Goal: Information Seeking & Learning: Learn about a topic

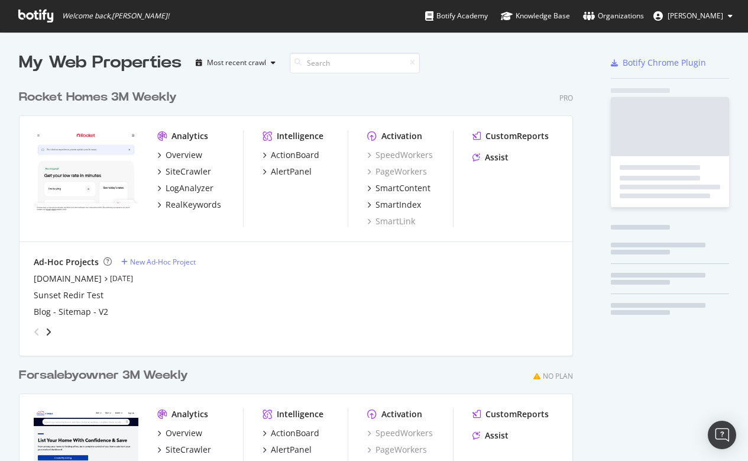
scroll to position [461, 748]
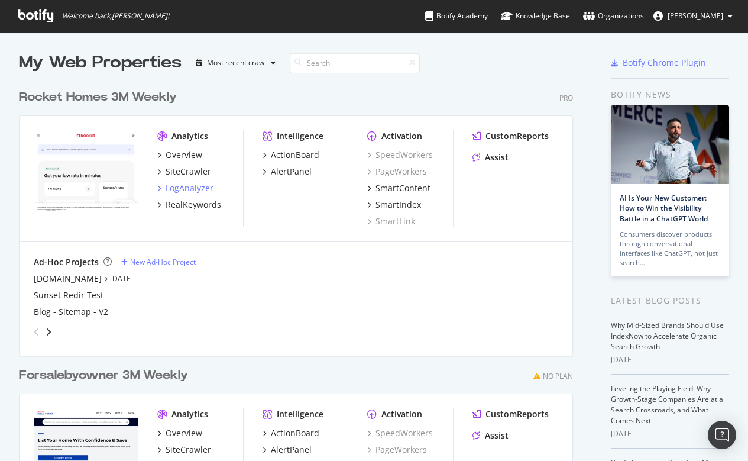
click at [188, 188] on div "LogAnalyzer" at bounding box center [190, 188] width 48 height 12
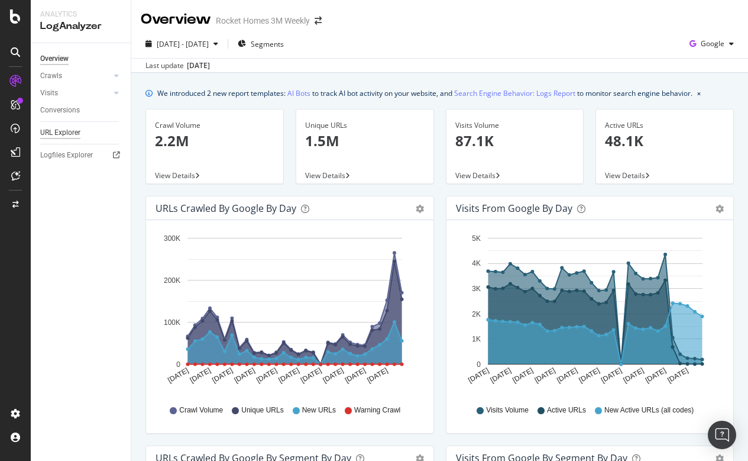
click at [60, 128] on div "URL Explorer" at bounding box center [60, 133] width 40 height 12
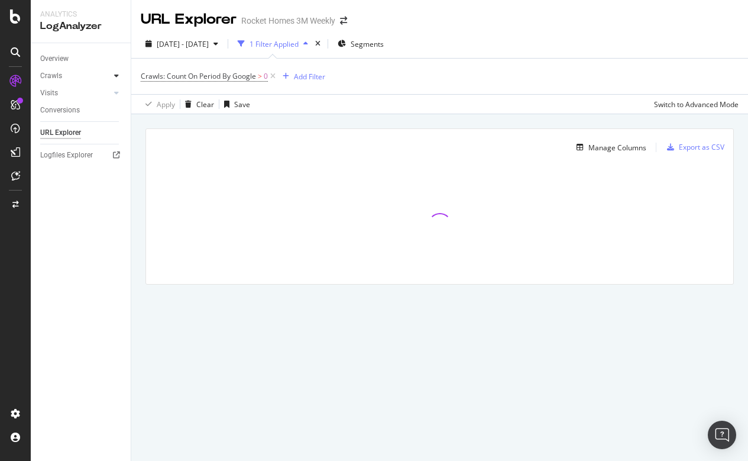
click at [116, 76] on icon at bounding box center [116, 75] width 5 height 7
click at [63, 145] on div "HTTP Codes" at bounding box center [66, 140] width 40 height 12
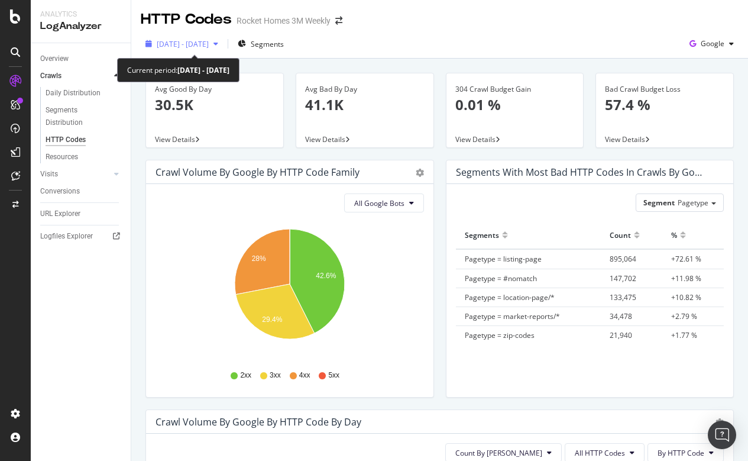
click at [209, 43] on span "[DATE] - [DATE]" at bounding box center [183, 44] width 52 height 10
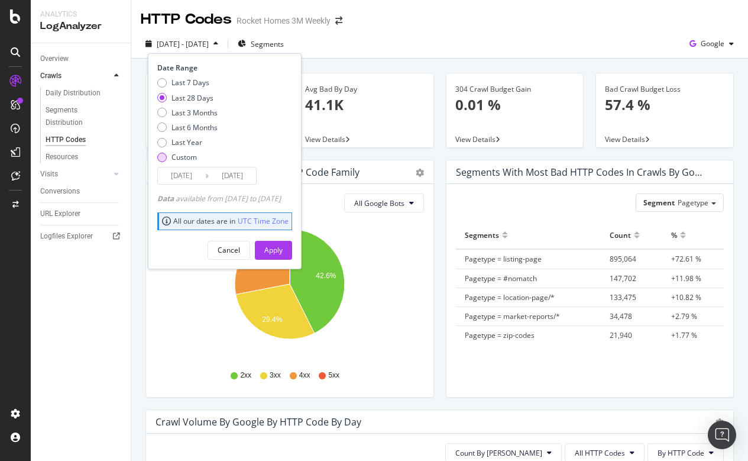
click at [166, 155] on div "Custom" at bounding box center [161, 157] width 9 height 9
click at [184, 175] on input "[DATE]" at bounding box center [181, 175] width 47 height 17
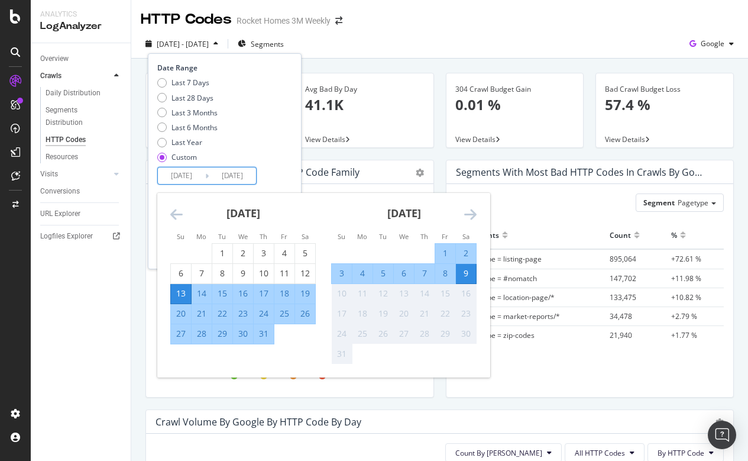
click at [403, 273] on div "6" at bounding box center [404, 273] width 20 height 12
type input "[DATE]"
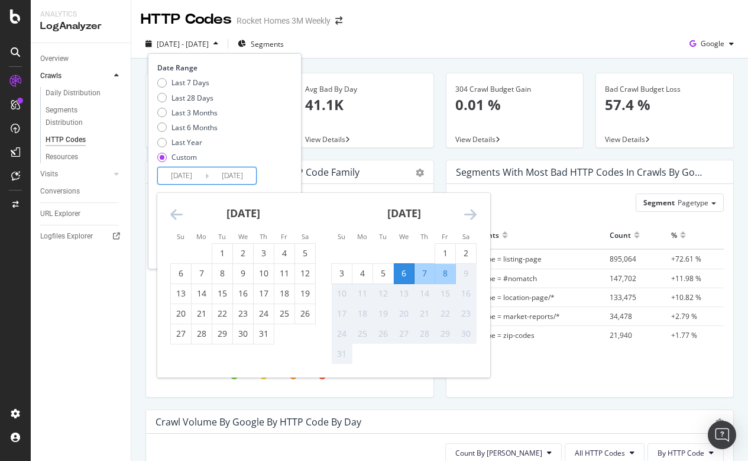
click at [446, 273] on div "8" at bounding box center [445, 273] width 20 height 12
type input "[DATE]"
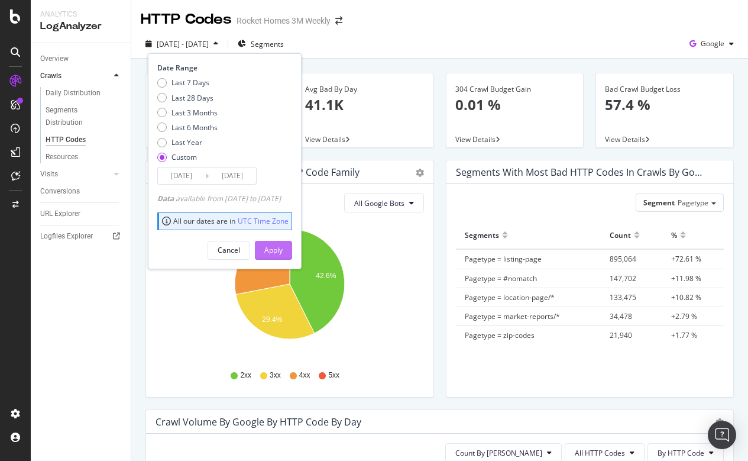
click at [280, 255] on button "Apply" at bounding box center [273, 250] width 37 height 19
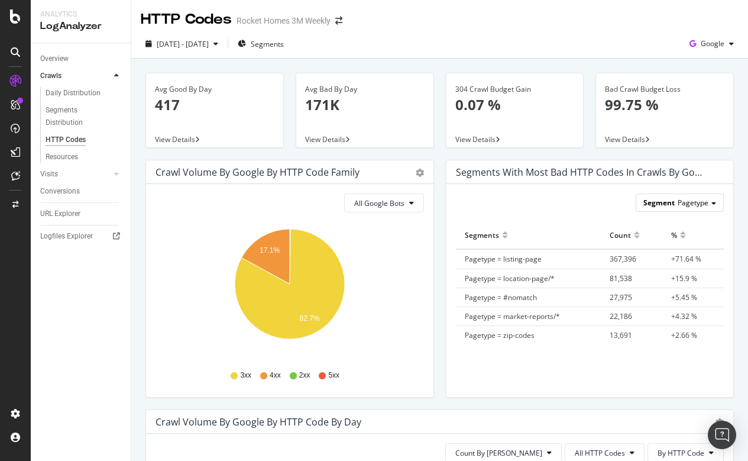
click at [698, 204] on span "Pagetype" at bounding box center [693, 202] width 31 height 10
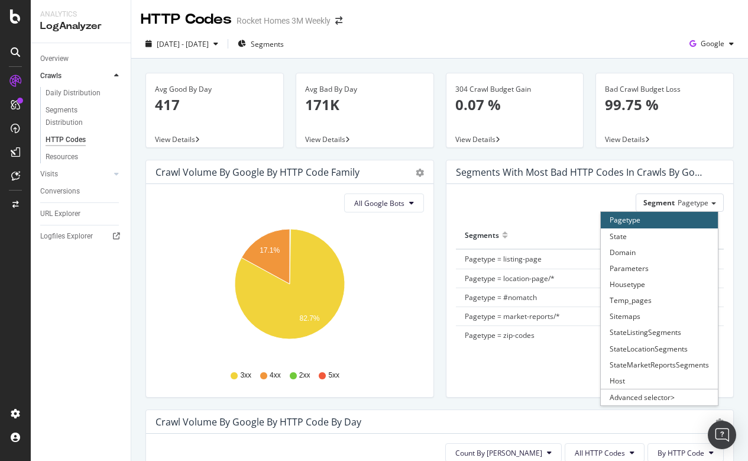
click at [537, 198] on div "Segment Pagetype Pagetype State Domain Parameters Housetype Temp_pages Sitemaps…" at bounding box center [590, 202] width 268 height 18
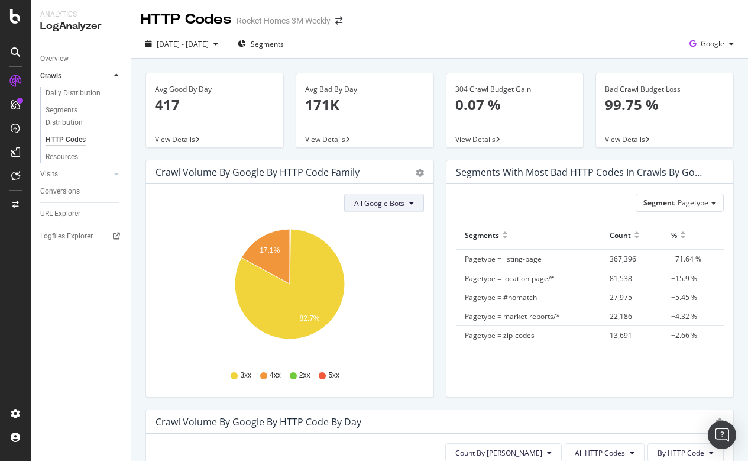
click at [409, 204] on icon at bounding box center [411, 202] width 5 height 7
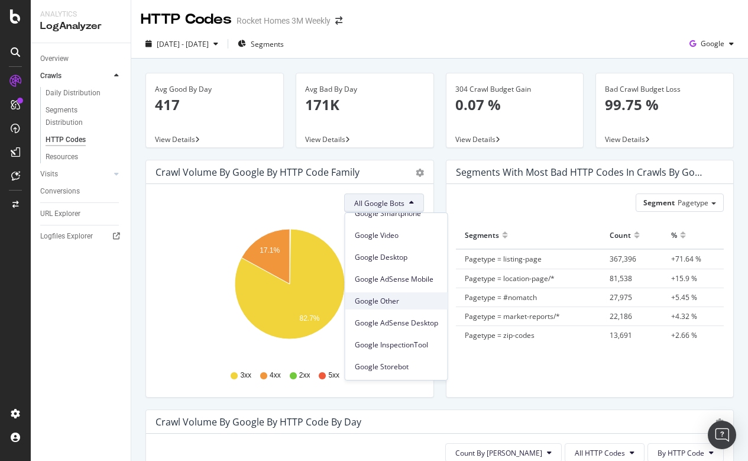
scroll to position [101, 0]
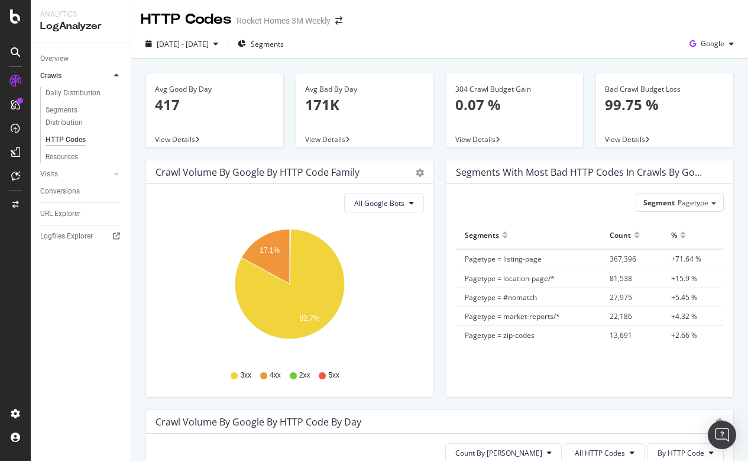
click at [268, 208] on div "All Google Bots" at bounding box center [290, 202] width 268 height 19
click at [706, 206] on span "Pagetype" at bounding box center [693, 202] width 31 height 10
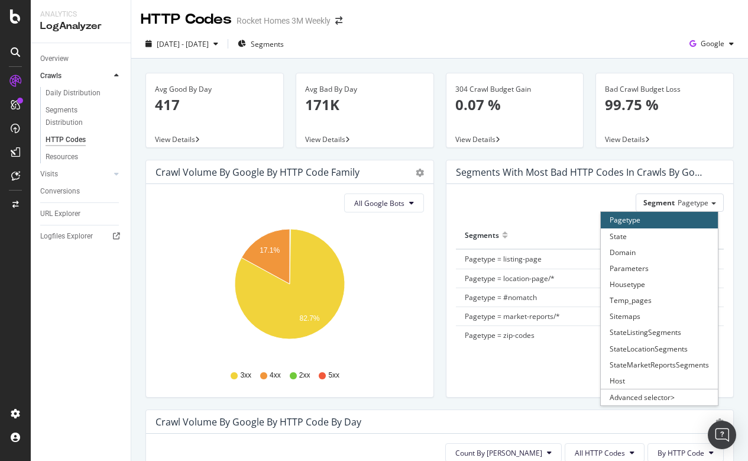
click at [517, 205] on div "Segment Pagetype Pagetype State Domain Parameters Housetype Temp_pages Sitemaps…" at bounding box center [590, 202] width 268 height 18
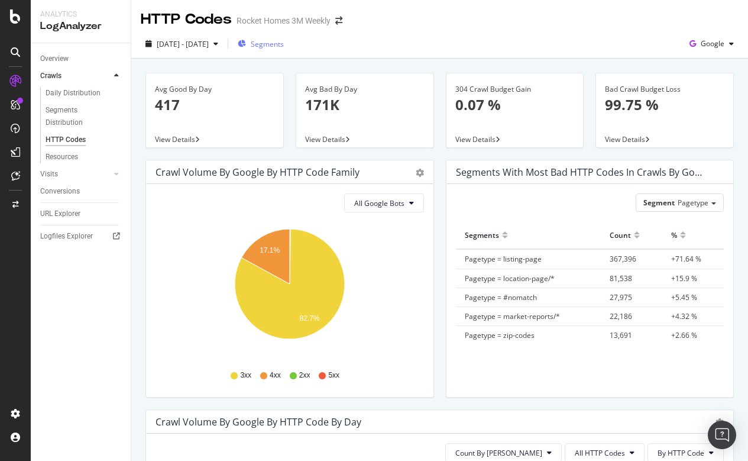
scroll to position [0, 0]
click at [284, 46] on span "Segments" at bounding box center [267, 44] width 33 height 10
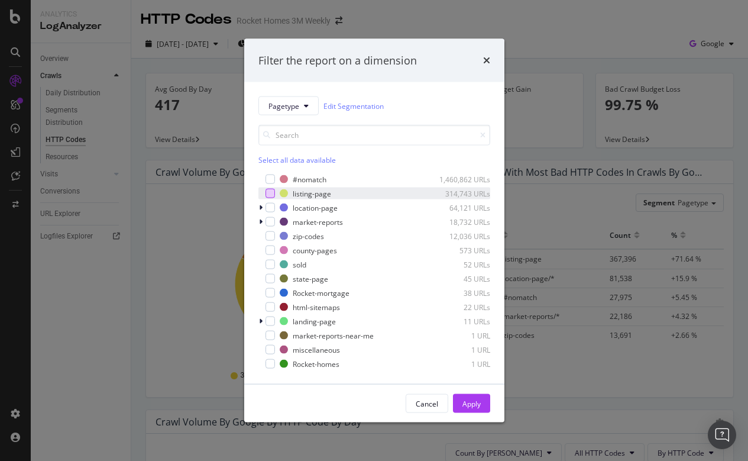
click at [270, 193] on div "modal" at bounding box center [269, 193] width 9 height 9
click at [463, 403] on div "Apply" at bounding box center [471, 403] width 18 height 10
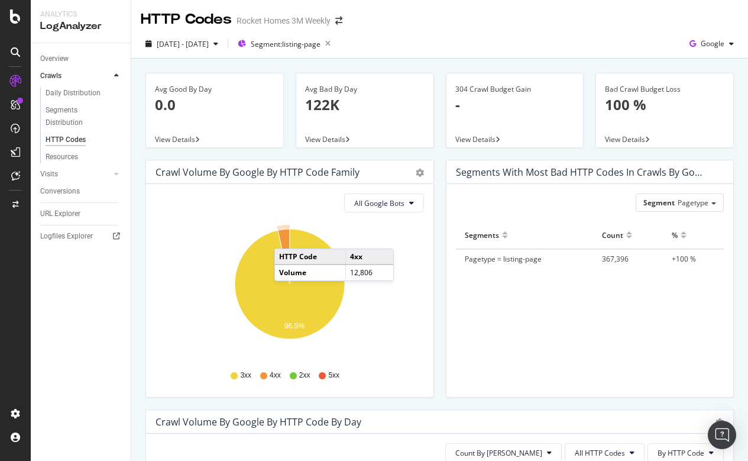
click at [286, 237] on icon "A chart." at bounding box center [284, 256] width 12 height 55
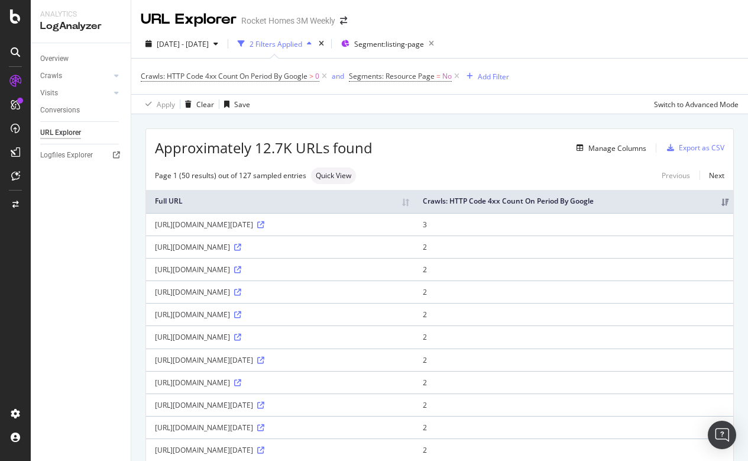
drag, startPoint x: 156, startPoint y: 234, endPoint x: 438, endPoint y: 230, distance: 282.1
click at [405, 229] on div "[URL][DOMAIN_NAME][DATE]" at bounding box center [280, 224] width 250 height 10
click at [439, 40] on icon "button" at bounding box center [431, 43] width 15 height 17
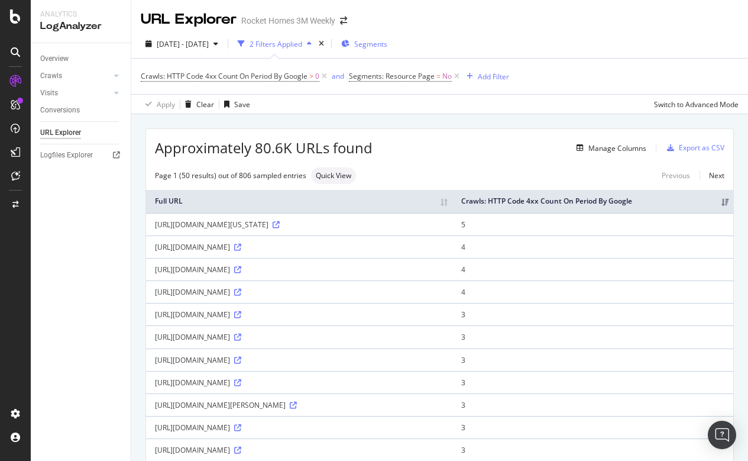
click at [387, 40] on span "Segments" at bounding box center [370, 44] width 33 height 10
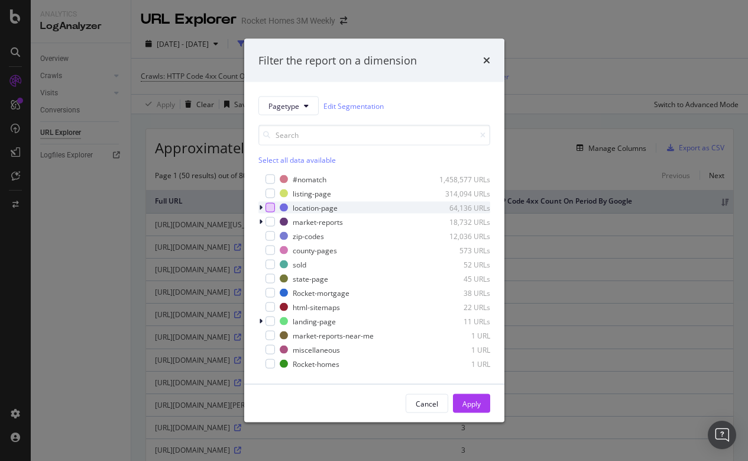
click at [270, 204] on div "modal" at bounding box center [269, 207] width 9 height 9
click at [262, 206] on icon "modal" at bounding box center [261, 207] width 4 height 7
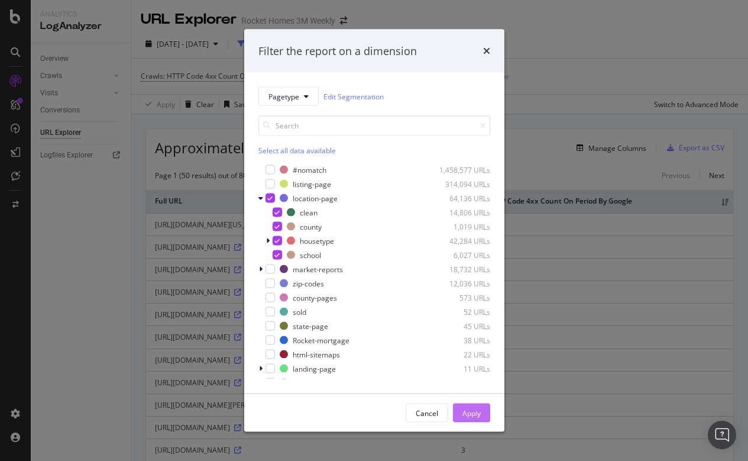
click at [466, 412] on div "Apply" at bounding box center [471, 412] width 18 height 10
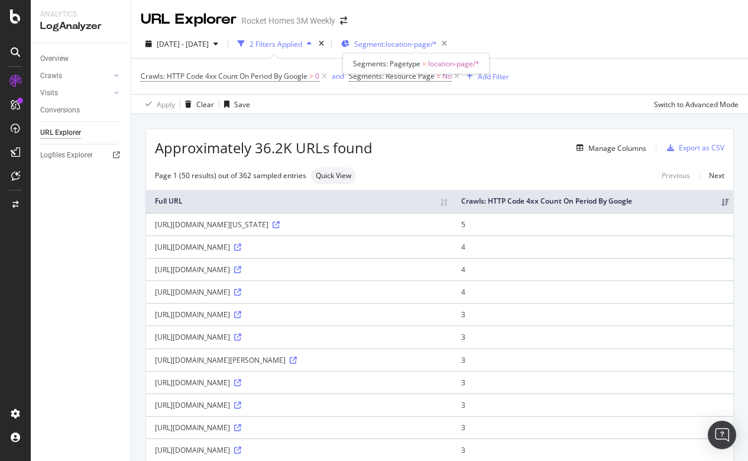
click at [417, 41] on span "Segment: location-page/*" at bounding box center [395, 44] width 83 height 10
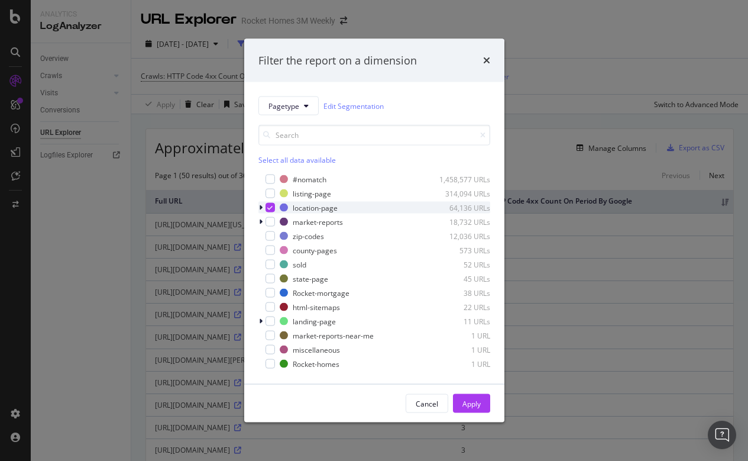
click at [260, 206] on icon "modal" at bounding box center [261, 207] width 4 height 7
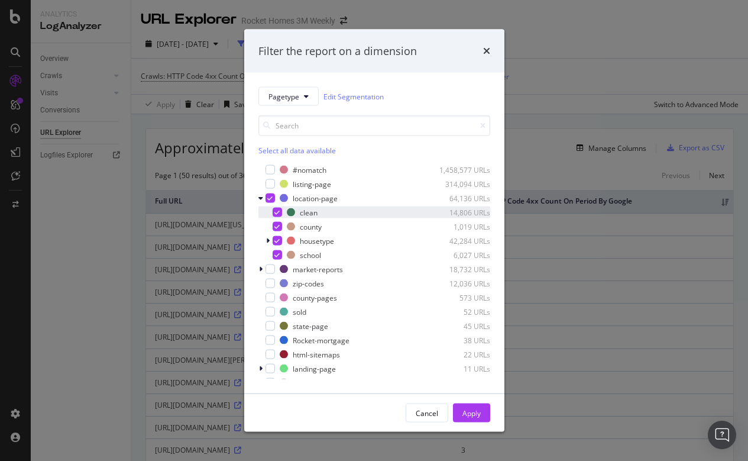
click at [277, 209] on icon "modal" at bounding box center [276, 212] width 5 height 6
click at [278, 225] on icon "modal" at bounding box center [276, 227] width 5 height 6
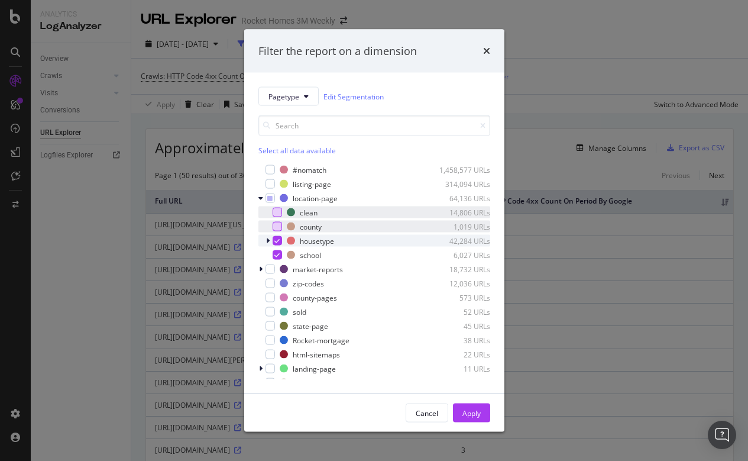
click at [277, 235] on div "housetype 42,284 URLs" at bounding box center [374, 241] width 232 height 12
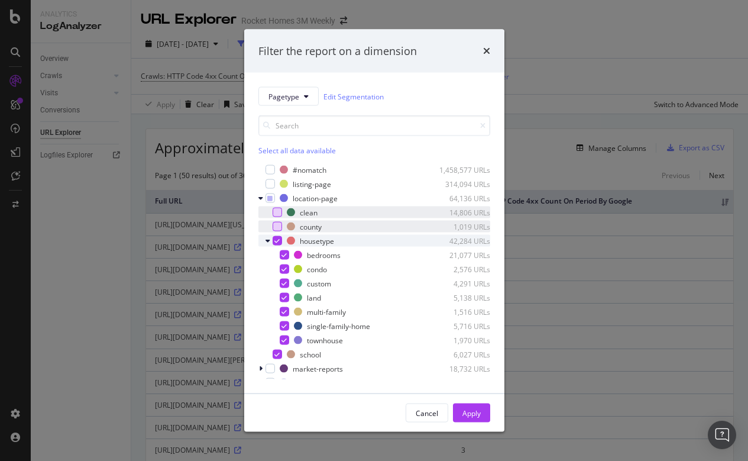
click at [274, 239] on icon "modal" at bounding box center [276, 241] width 5 height 6
click at [263, 242] on div "housetype 42,284 URLs" at bounding box center [374, 241] width 232 height 12
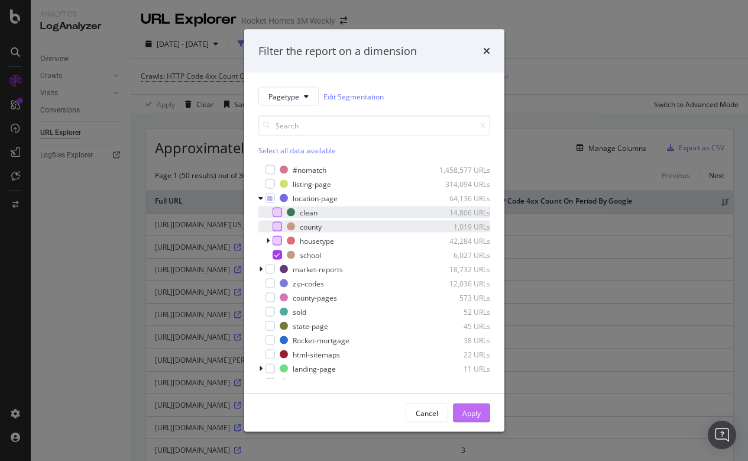
click at [470, 413] on div "Apply" at bounding box center [471, 412] width 18 height 10
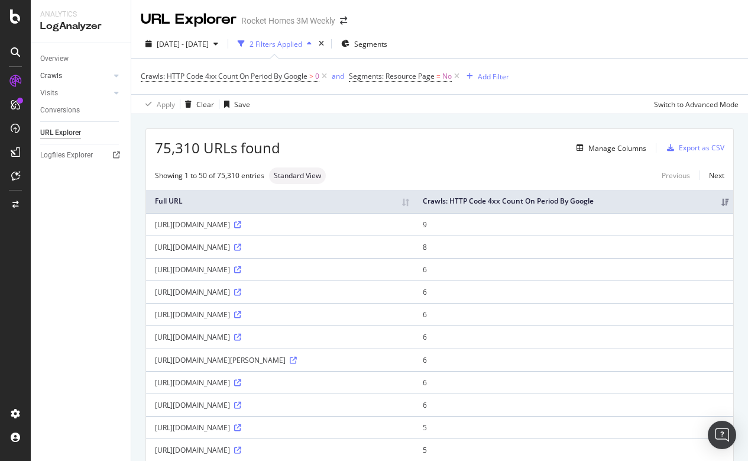
click at [66, 72] on link "Crawls" at bounding box center [75, 76] width 70 height 12
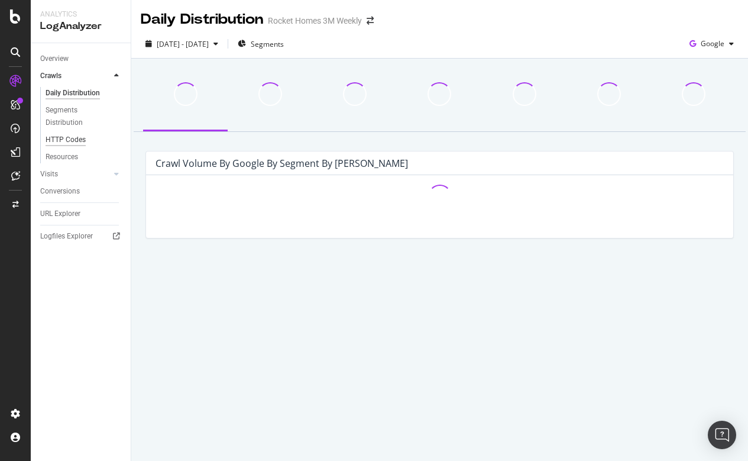
click at [64, 137] on div "HTTP Codes" at bounding box center [66, 140] width 40 height 12
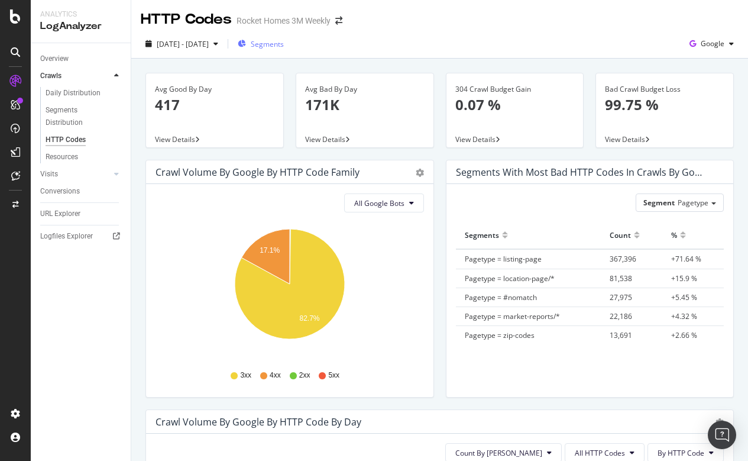
click at [284, 44] on span "Segments" at bounding box center [267, 44] width 33 height 10
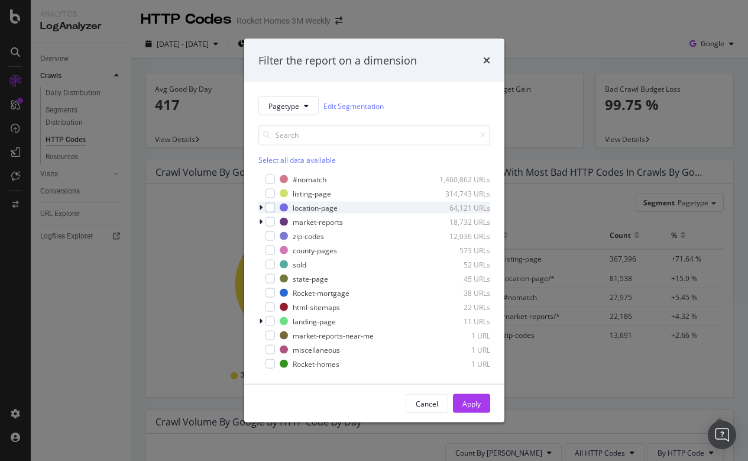
click at [262, 208] on icon "modal" at bounding box center [261, 207] width 4 height 7
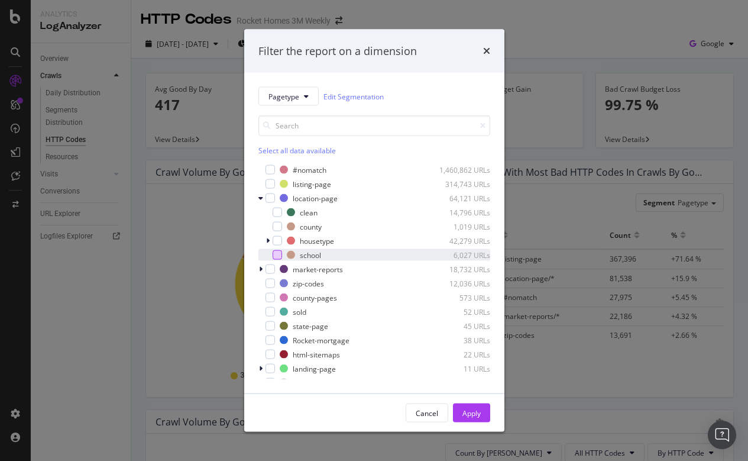
click at [274, 254] on div "modal" at bounding box center [277, 254] width 9 height 9
click at [475, 405] on div "Apply" at bounding box center [471, 413] width 18 height 18
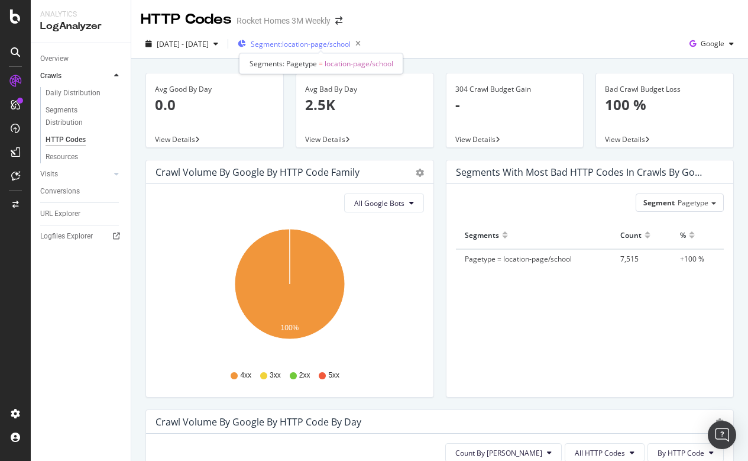
click at [322, 40] on span "Segment: location-page/school" at bounding box center [301, 44] width 100 height 10
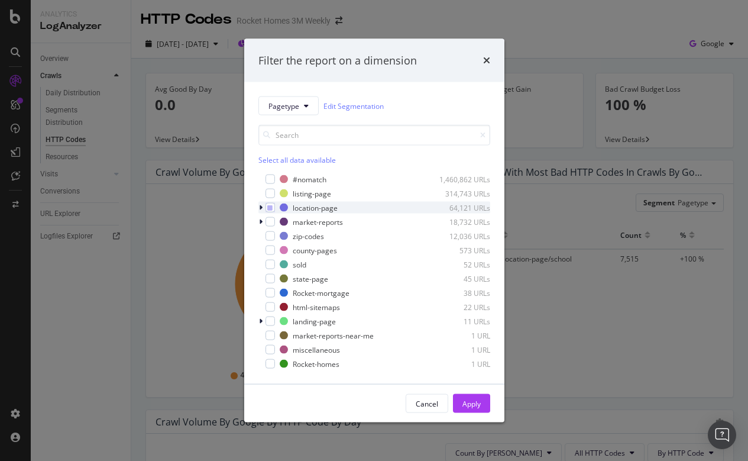
click at [263, 206] on div "modal" at bounding box center [261, 208] width 7 height 12
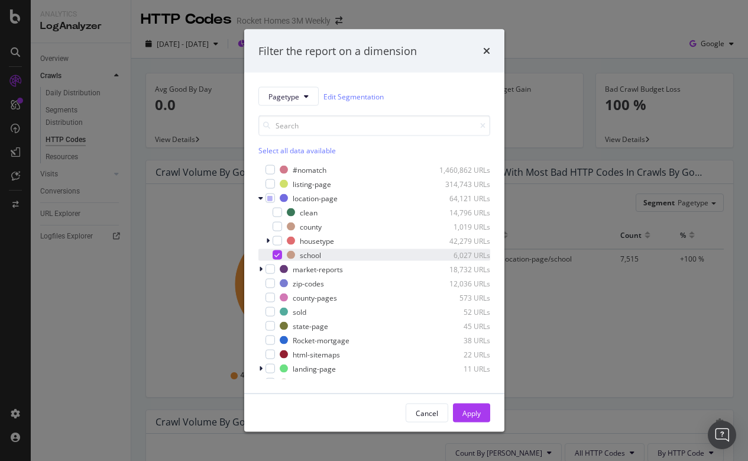
click at [279, 252] on icon "modal" at bounding box center [276, 255] width 5 height 6
click at [269, 304] on div "#nomatch 1,460,862 URLs listing-page 314,743 URLs location-page 64,121 URLs cle…" at bounding box center [374, 271] width 232 height 215
click at [272, 298] on div "modal" at bounding box center [269, 297] width 9 height 9
click at [468, 410] on div "Apply" at bounding box center [471, 412] width 18 height 10
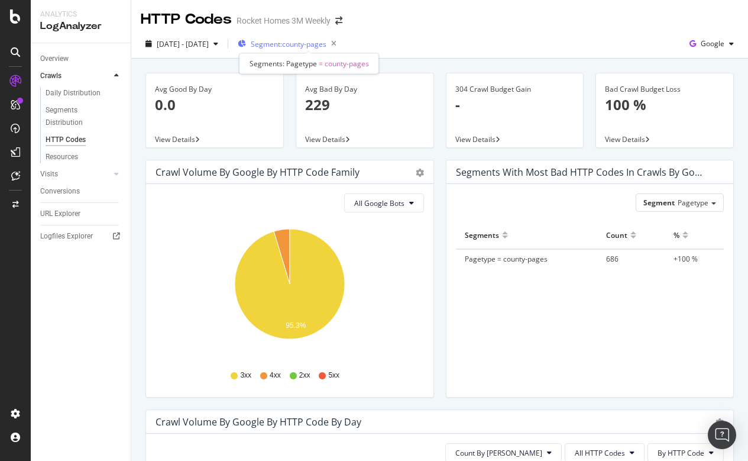
click at [309, 45] on span "Segment: county-pages" at bounding box center [289, 44] width 76 height 10
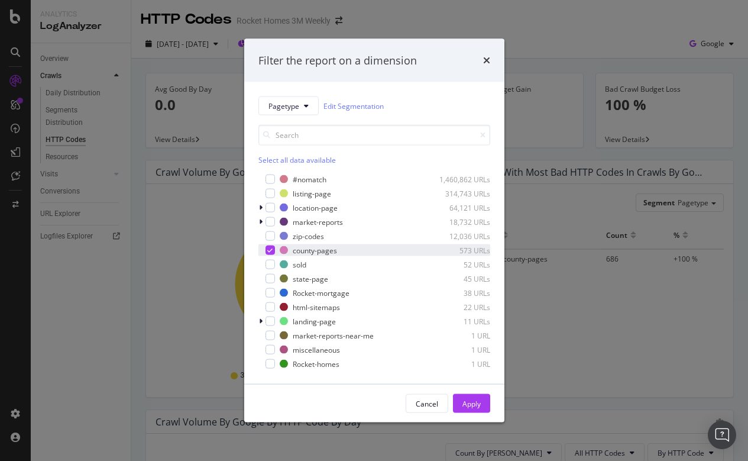
click at [267, 251] on icon "modal" at bounding box center [269, 250] width 5 height 6
click at [273, 320] on div "modal" at bounding box center [269, 320] width 9 height 9
click at [273, 320] on icon "modal" at bounding box center [269, 321] width 5 height 6
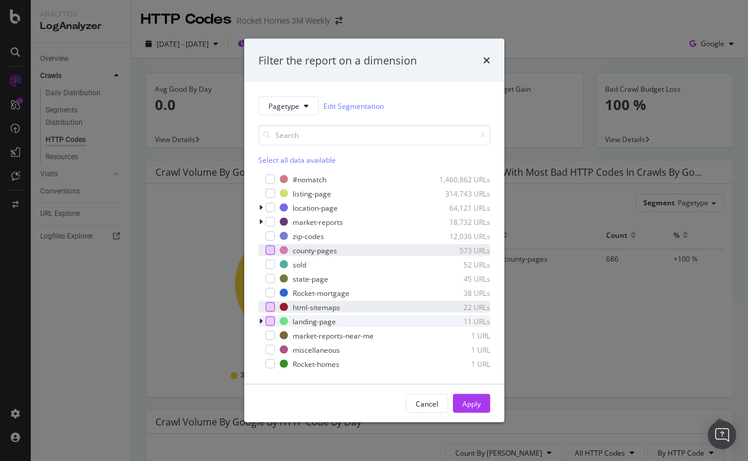
click at [274, 306] on div "modal" at bounding box center [269, 306] width 9 height 9
click at [474, 406] on div "Apply" at bounding box center [471, 403] width 18 height 10
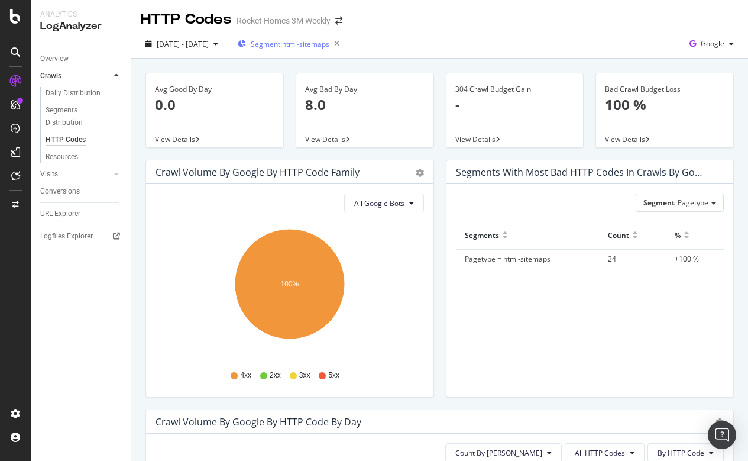
click at [303, 49] on div "Segment: html-sitemaps" at bounding box center [291, 43] width 106 height 17
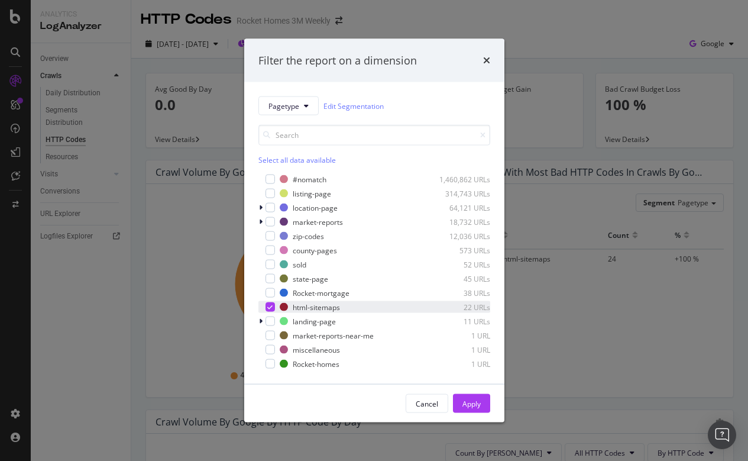
click at [271, 306] on icon "modal" at bounding box center [269, 307] width 5 height 6
click at [261, 220] on icon "modal" at bounding box center [261, 221] width 4 height 7
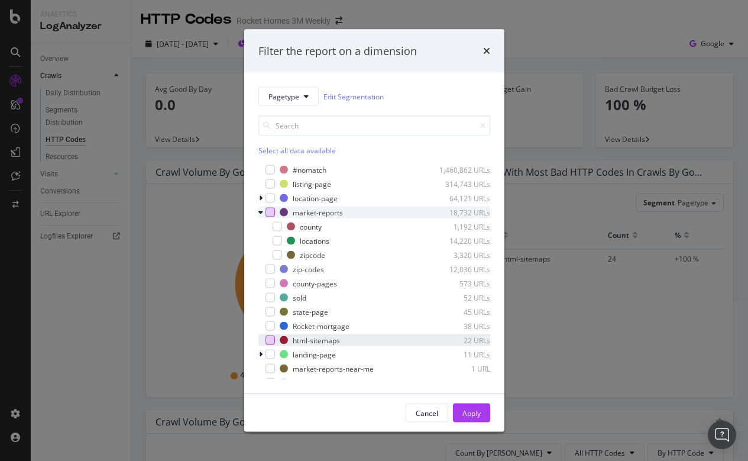
click at [270, 209] on div "modal" at bounding box center [269, 212] width 9 height 9
click at [466, 414] on div "Apply" at bounding box center [471, 412] width 18 height 10
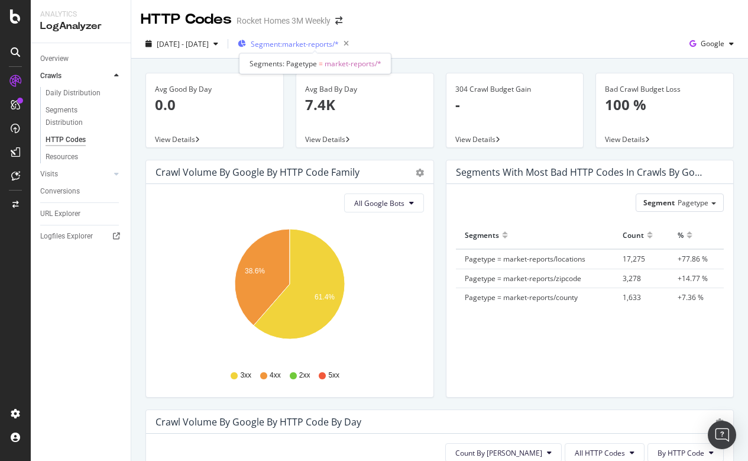
click at [299, 37] on div "Segment: market-reports/*" at bounding box center [296, 43] width 116 height 17
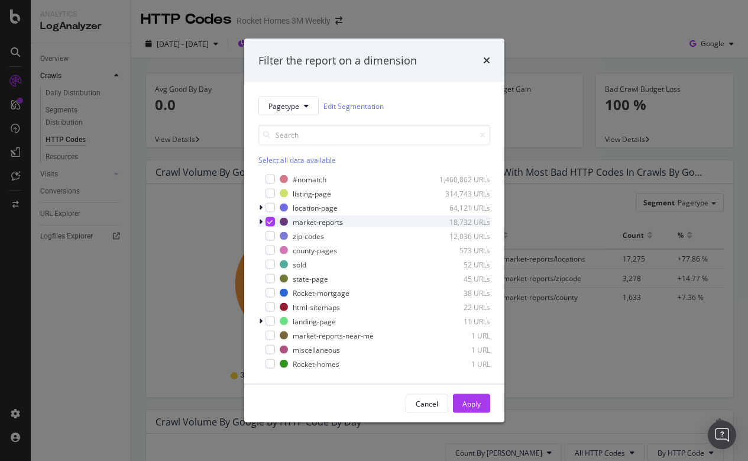
click at [265, 219] on div "modal" at bounding box center [261, 222] width 7 height 12
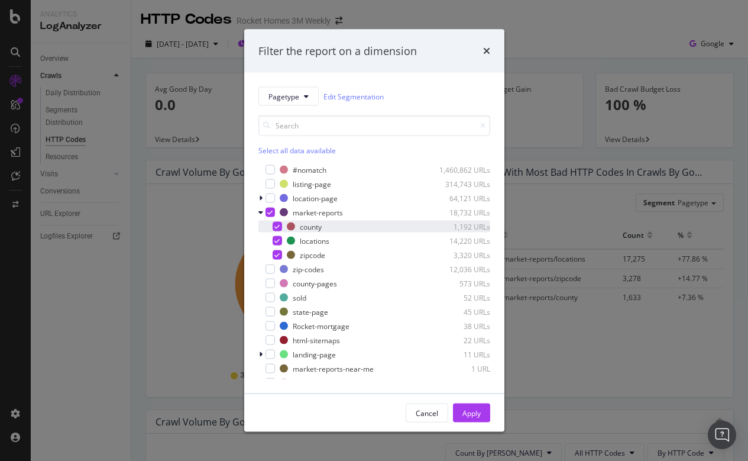
click at [277, 222] on div "modal" at bounding box center [277, 226] width 9 height 9
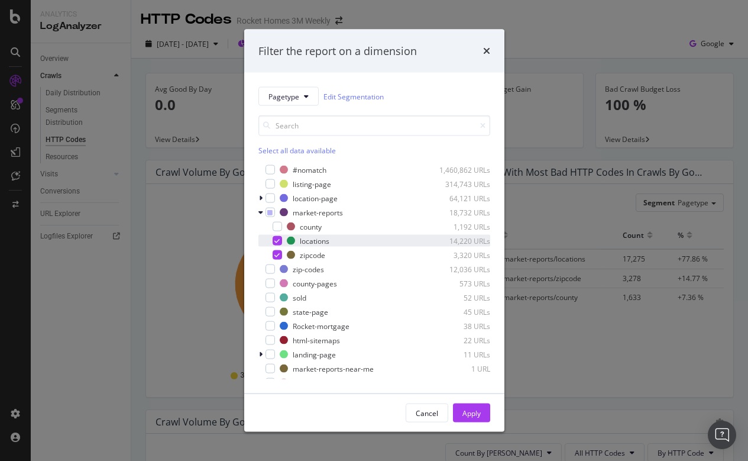
click at [277, 238] on icon "modal" at bounding box center [276, 241] width 5 height 6
click at [469, 410] on div "Apply" at bounding box center [471, 412] width 18 height 10
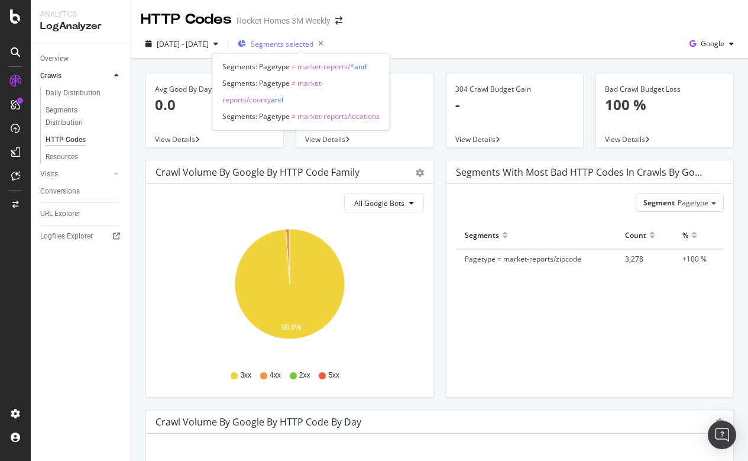
click at [299, 50] on div "Segments selected" at bounding box center [283, 43] width 90 height 17
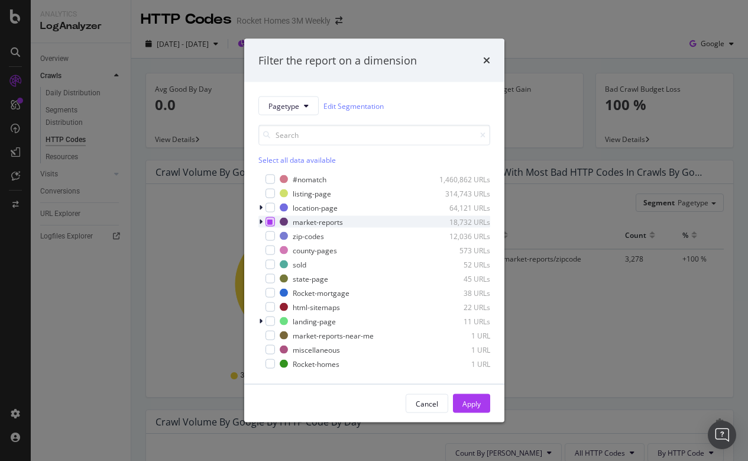
click at [265, 221] on div "modal" at bounding box center [269, 221] width 9 height 9
click at [263, 223] on div "modal" at bounding box center [261, 222] width 7 height 12
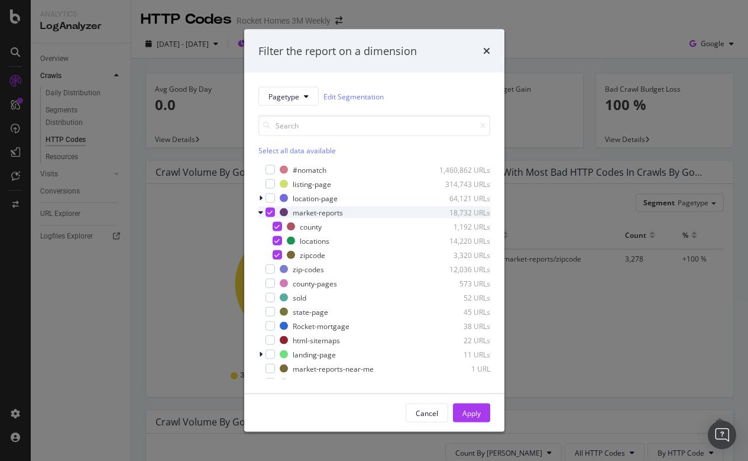
click at [271, 213] on icon "modal" at bounding box center [269, 212] width 5 height 6
click at [277, 228] on div "modal" at bounding box center [277, 226] width 9 height 9
click at [482, 416] on button "Apply" at bounding box center [471, 412] width 37 height 19
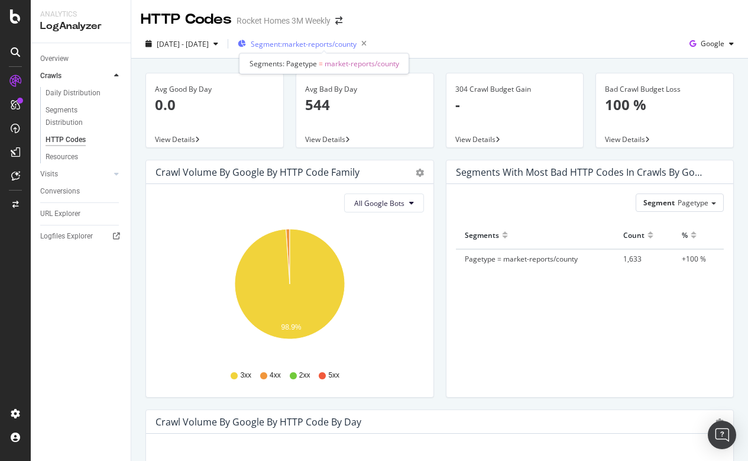
click at [293, 43] on span "Segment: market-reports/county" at bounding box center [304, 44] width 106 height 10
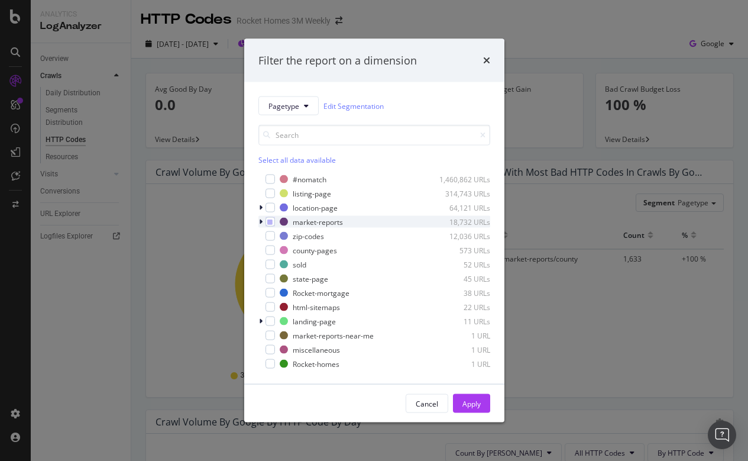
click at [259, 223] on icon "modal" at bounding box center [261, 221] width 4 height 7
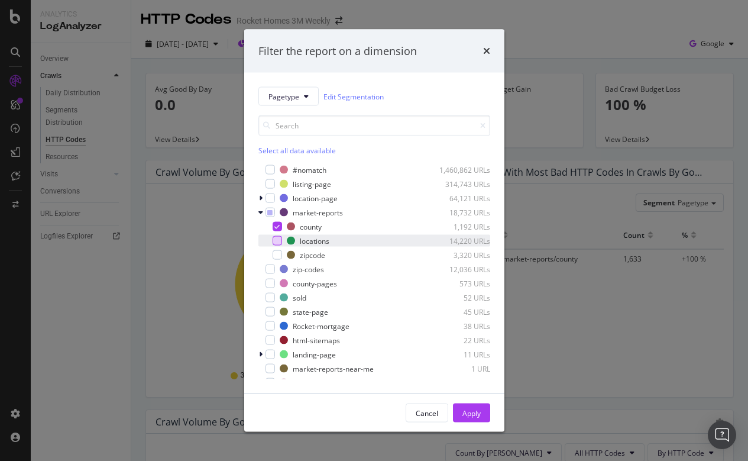
click at [278, 244] on div "modal" at bounding box center [277, 240] width 9 height 9
click at [283, 219] on div "market-reports 18,732 URLs county 1,192 URLs locations 14,220 URLs zipcode 3,32…" at bounding box center [374, 233] width 232 height 54
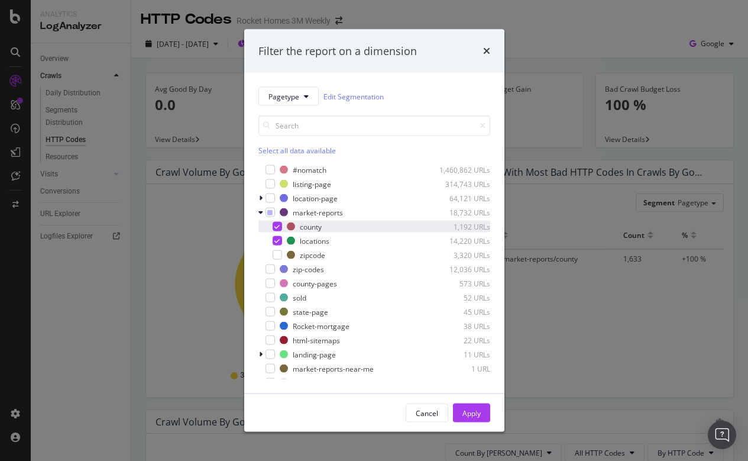
click at [279, 228] on icon "modal" at bounding box center [276, 227] width 5 height 6
click at [471, 412] on div "Apply" at bounding box center [471, 412] width 18 height 10
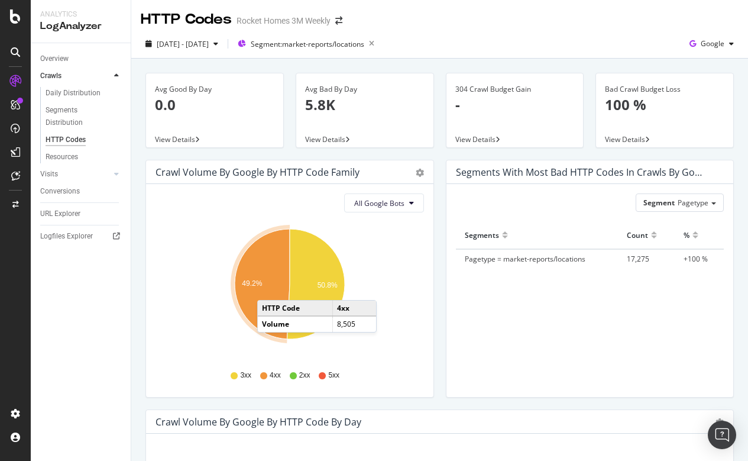
click at [269, 288] on icon "A chart." at bounding box center [262, 284] width 55 height 110
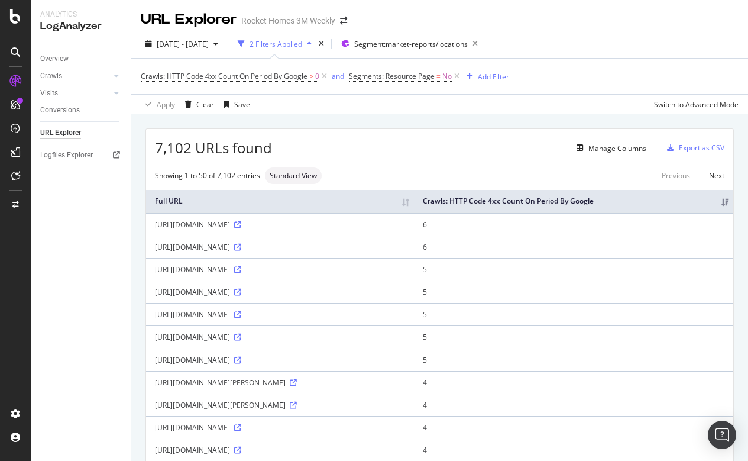
drag, startPoint x: 154, startPoint y: 337, endPoint x: 298, endPoint y: 338, distance: 143.7
click at [298, 338] on td "[URL][DOMAIN_NAME]" at bounding box center [280, 336] width 268 height 22
click at [337, 335] on div "[URL][DOMAIN_NAME]" at bounding box center [280, 337] width 250 height 10
copy div "[URL][DOMAIN_NAME]"
drag, startPoint x: 156, startPoint y: 313, endPoint x: 307, endPoint y: 319, distance: 150.9
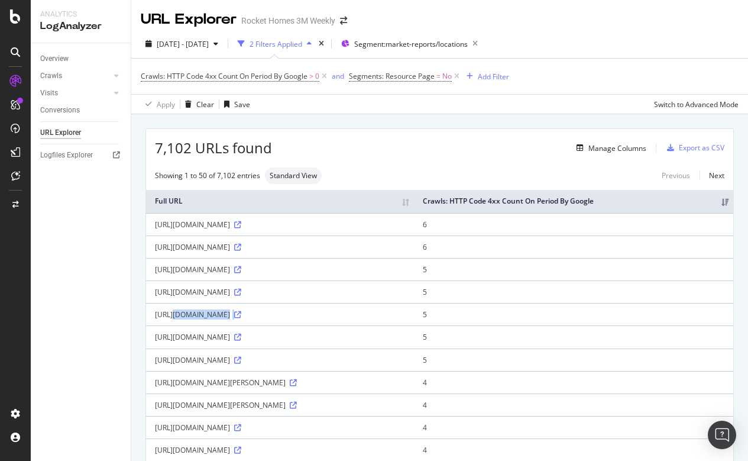
click at [307, 319] on td "[URL][DOMAIN_NAME]" at bounding box center [280, 314] width 268 height 22
copy div "[URL][DOMAIN_NAME]"
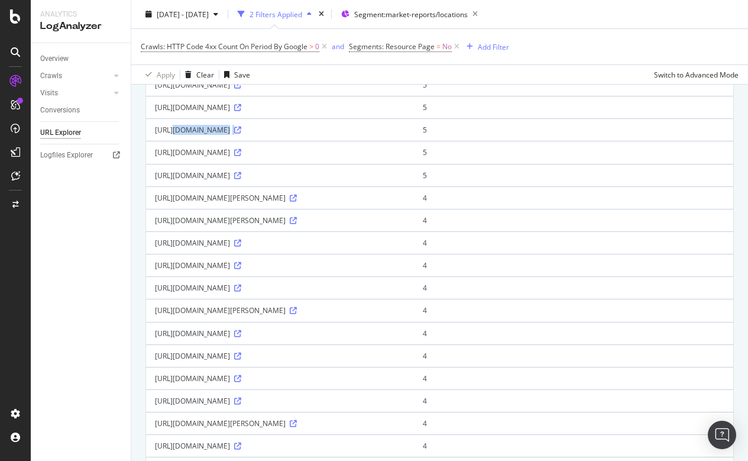
scroll to position [274, 0]
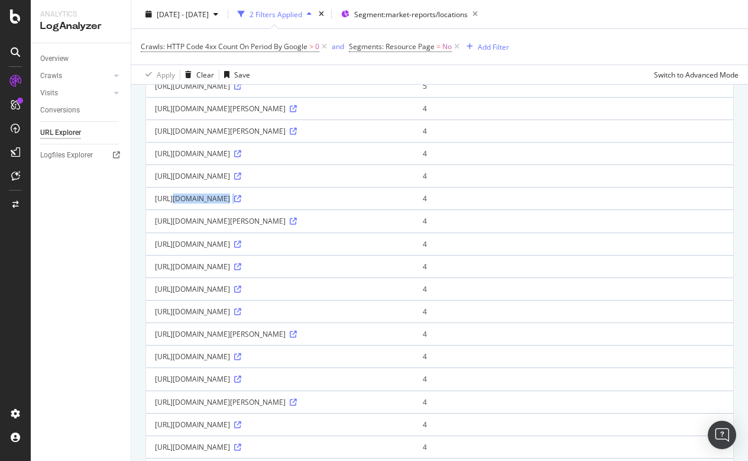
drag, startPoint x: 156, startPoint y: 199, endPoint x: 324, endPoint y: 202, distance: 168.6
click at [324, 202] on td "[URL][DOMAIN_NAME]" at bounding box center [280, 198] width 268 height 22
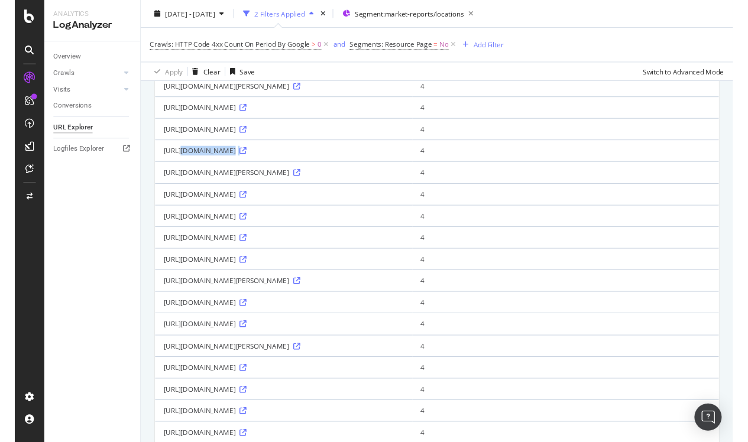
scroll to position [323, 0]
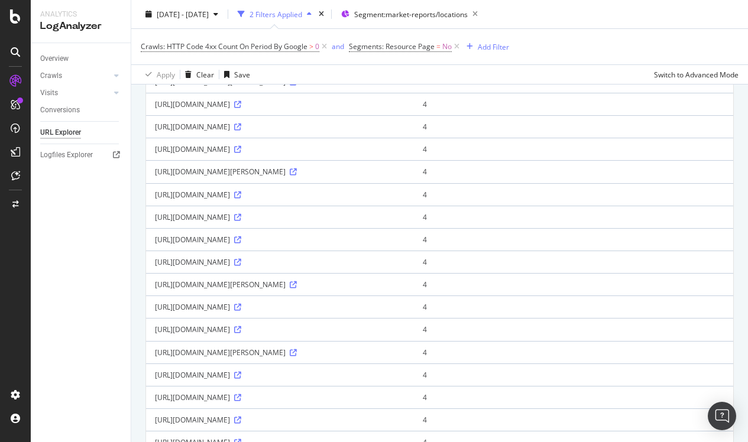
click at [323, 86] on td "[URL][DOMAIN_NAME][PERSON_NAME]" at bounding box center [280, 81] width 268 height 22
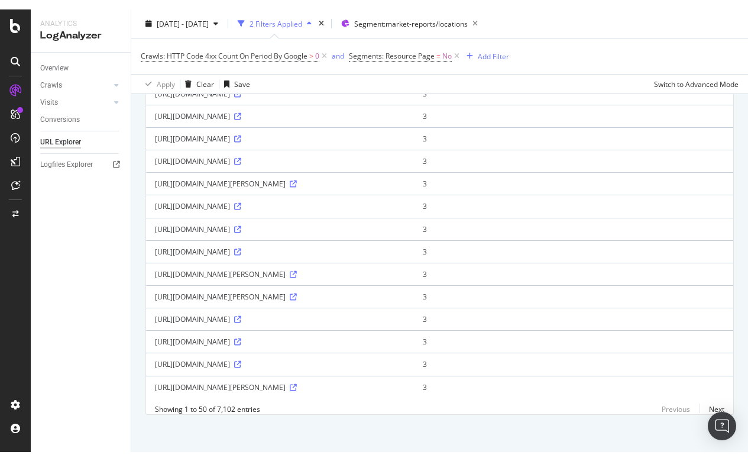
scroll to position [951, 0]
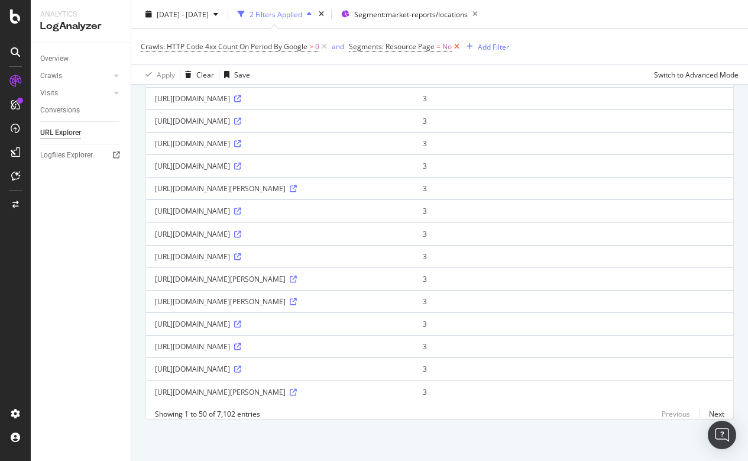
click at [456, 44] on icon at bounding box center [457, 47] width 10 height 12
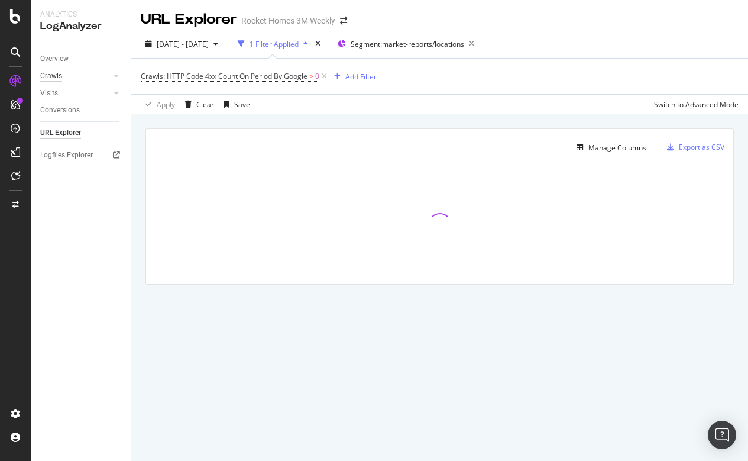
click at [57, 77] on div "Crawls" at bounding box center [51, 76] width 22 height 12
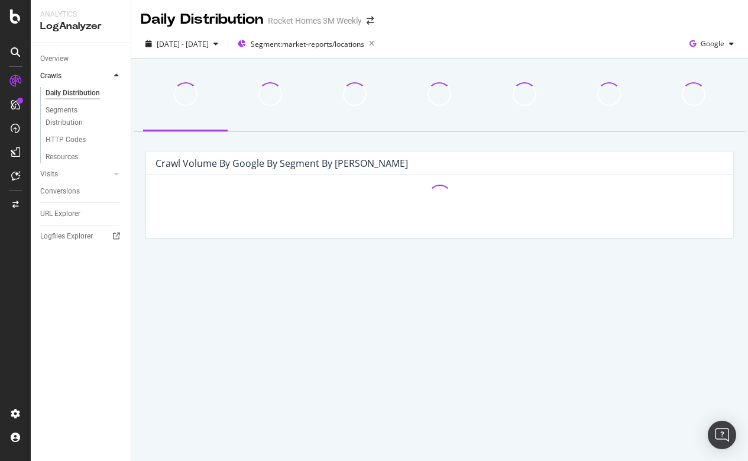
click at [123, 75] on div "Crawls" at bounding box center [85, 75] width 90 height 17
click at [116, 75] on icon at bounding box center [116, 75] width 5 height 7
click at [105, 94] on div at bounding box center [105, 93] width 12 height 12
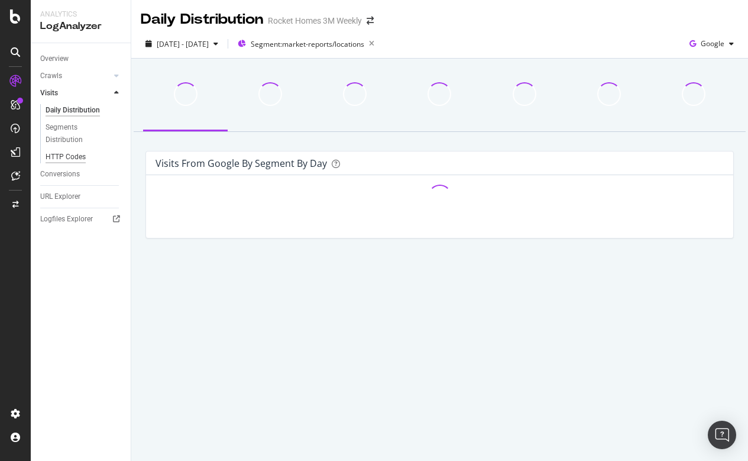
click at [75, 154] on div "HTTP Codes" at bounding box center [66, 157] width 40 height 12
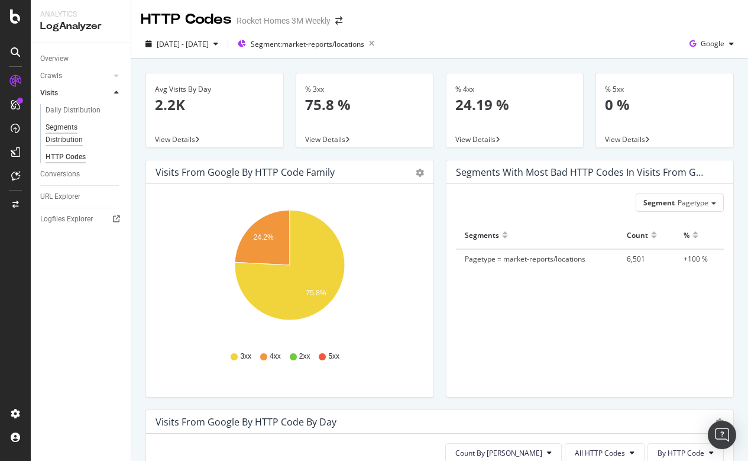
click at [74, 125] on div "Segments Distribution" at bounding box center [79, 133] width 66 height 25
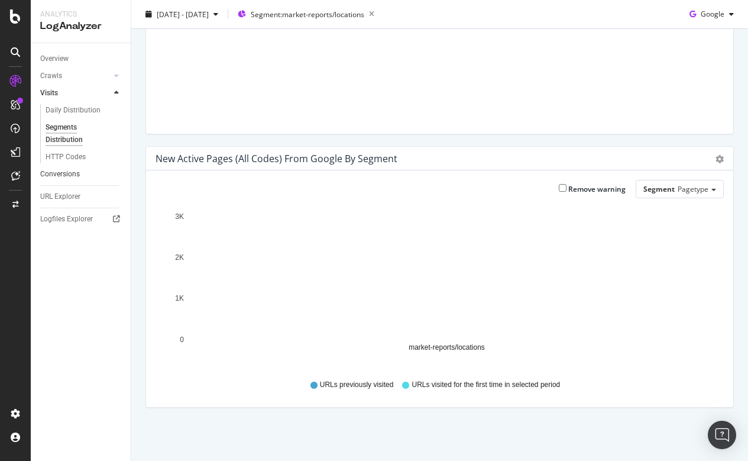
scroll to position [200, 0]
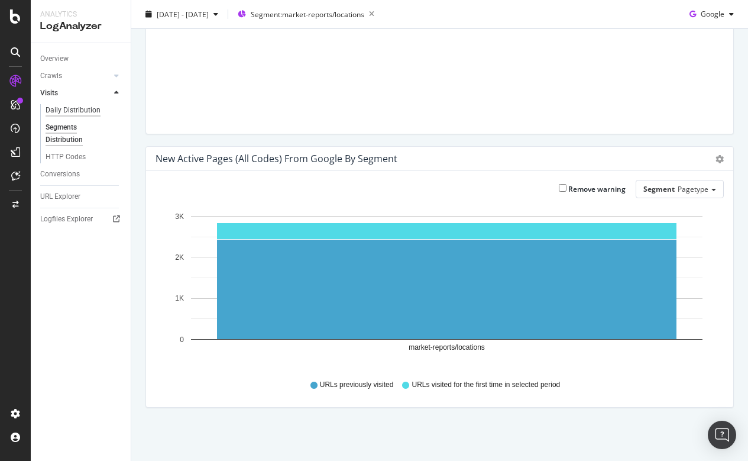
click at [88, 110] on div "Daily Distribution" at bounding box center [73, 110] width 55 height 12
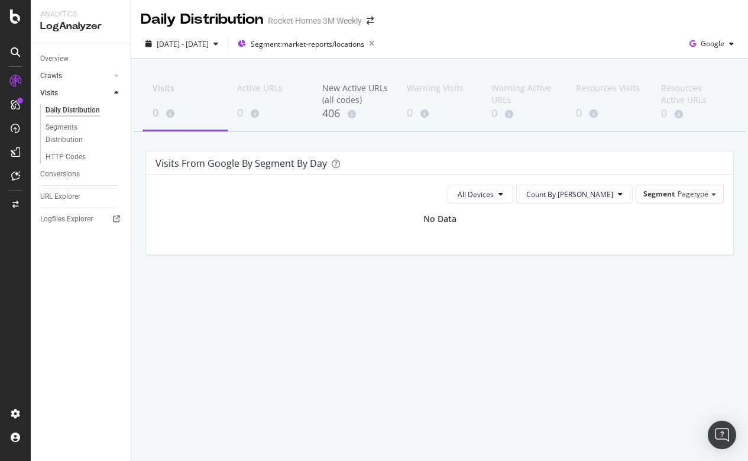
click at [64, 72] on link "Crawls" at bounding box center [75, 76] width 70 height 12
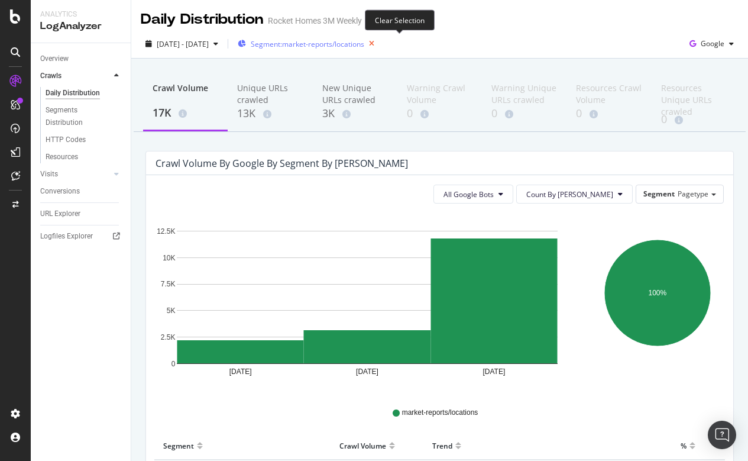
click at [379, 43] on icon "button" at bounding box center [371, 43] width 15 height 17
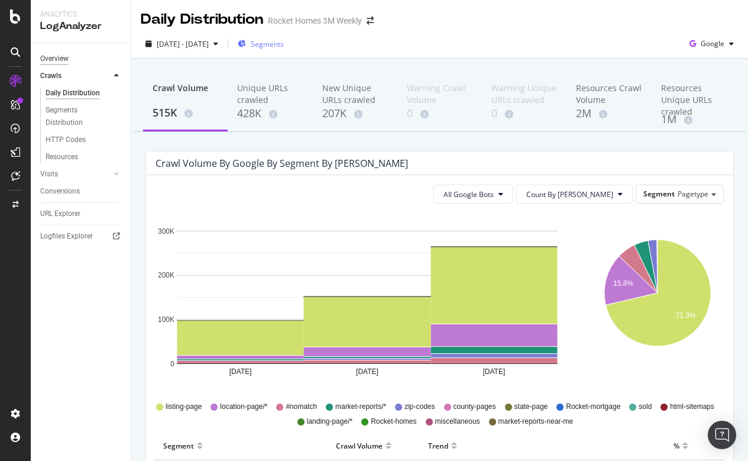
click at [67, 57] on div "Overview" at bounding box center [54, 59] width 28 height 12
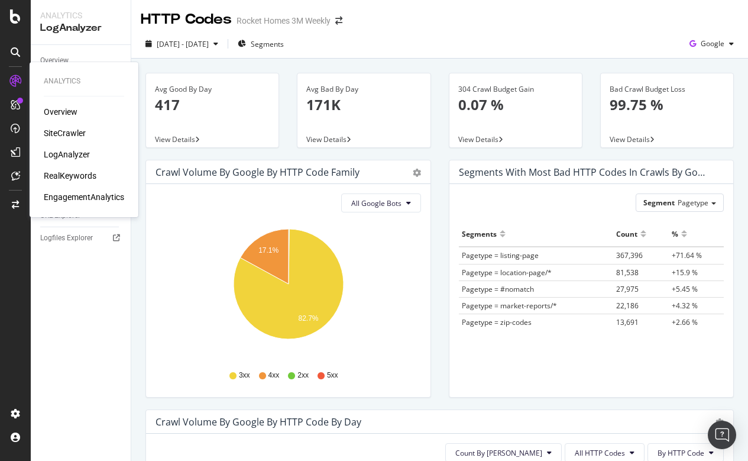
click at [59, 109] on div "Overview" at bounding box center [61, 112] width 34 height 12
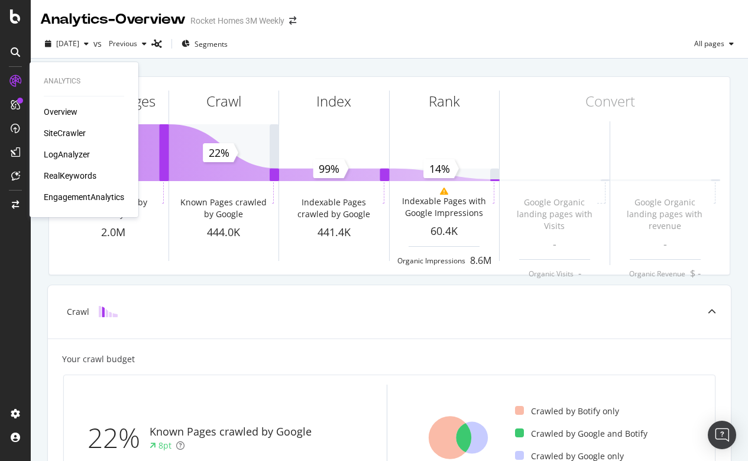
click at [62, 150] on div "LogAnalyzer" at bounding box center [67, 154] width 46 height 12
